Goal: Use online tool/utility: Utilize a website feature to perform a specific function

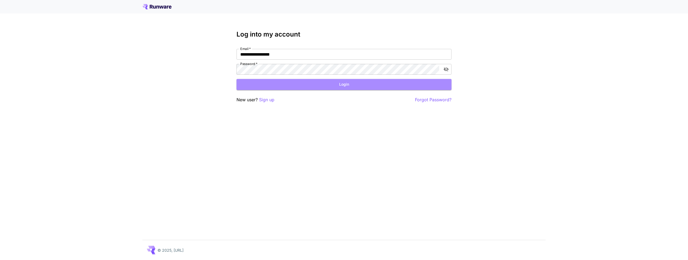
click at [347, 85] on button "Login" at bounding box center [344, 84] width 215 height 11
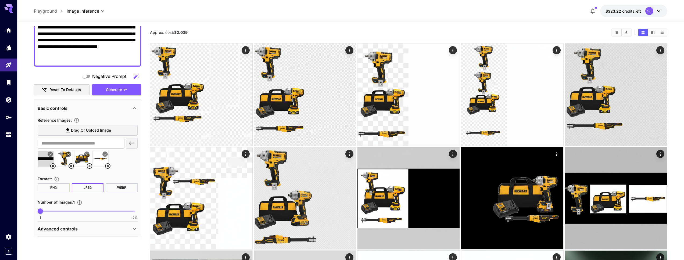
scroll to position [83, 0]
click at [54, 169] on icon at bounding box center [52, 166] width 5 height 5
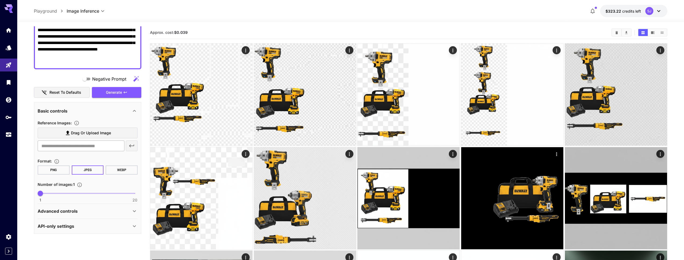
scroll to position [0, 0]
